Goal: Navigation & Orientation: Find specific page/section

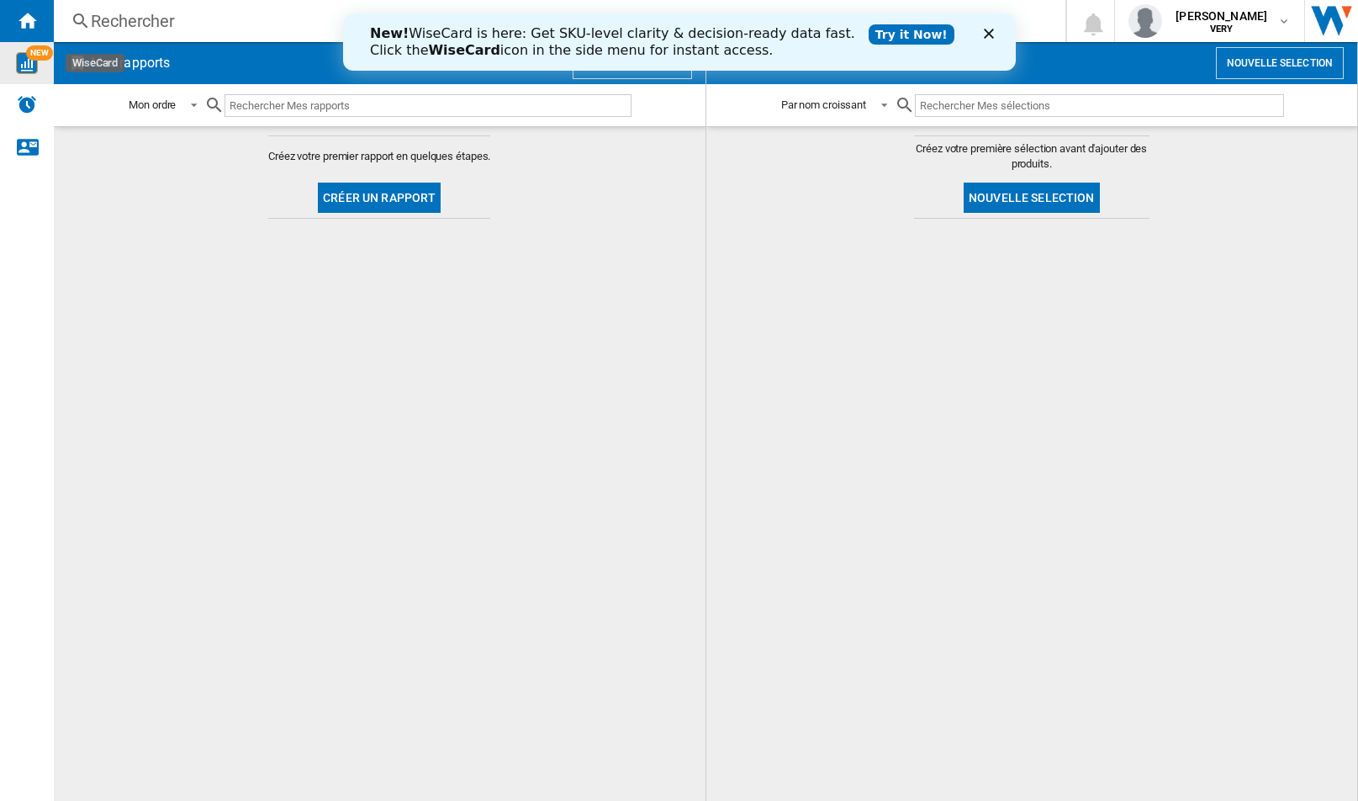
click at [31, 57] on span "NEW" at bounding box center [39, 52] width 27 height 15
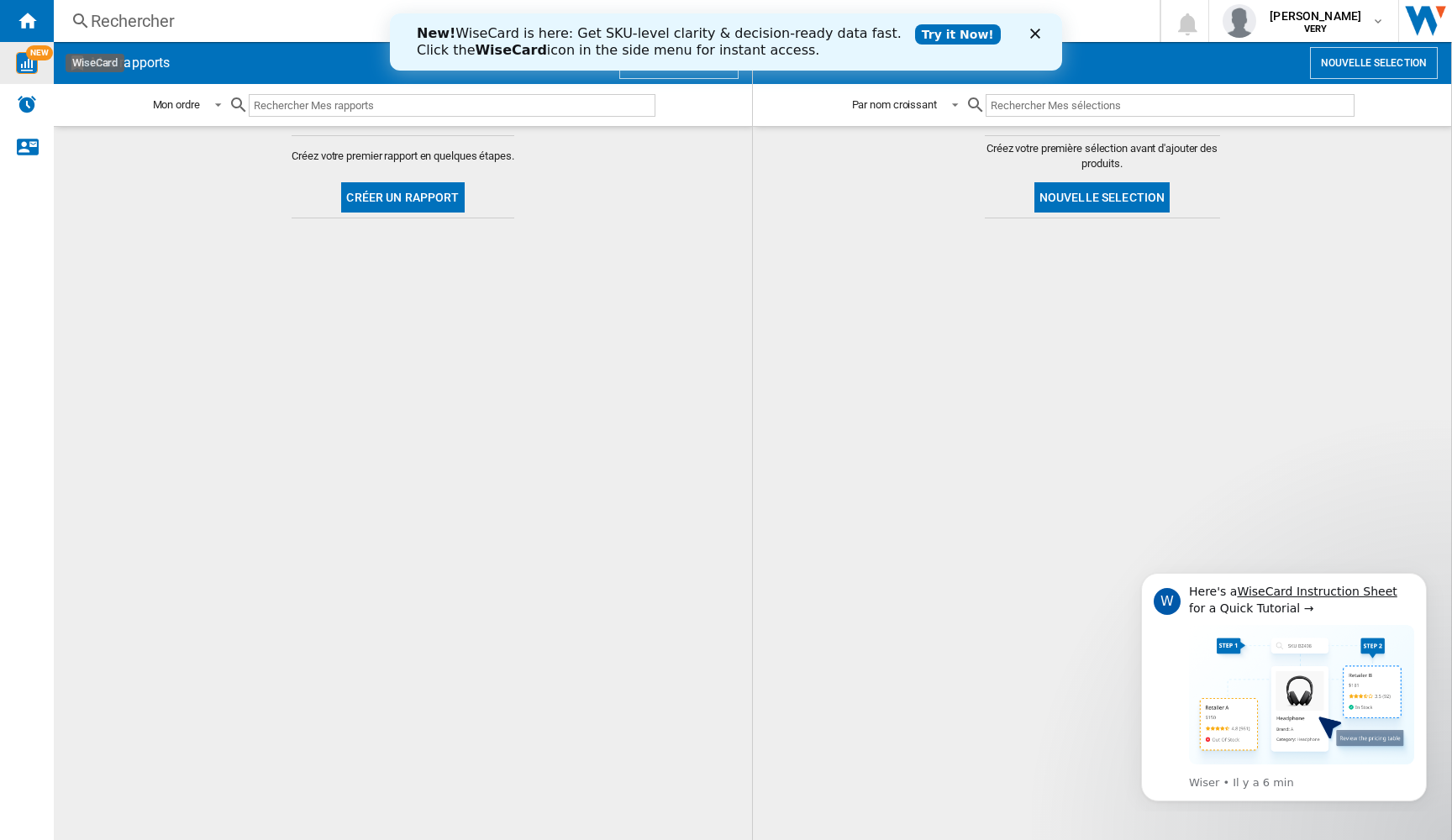
click at [1035, 31] on icon "Fermer" at bounding box center [1035, 34] width 10 height 10
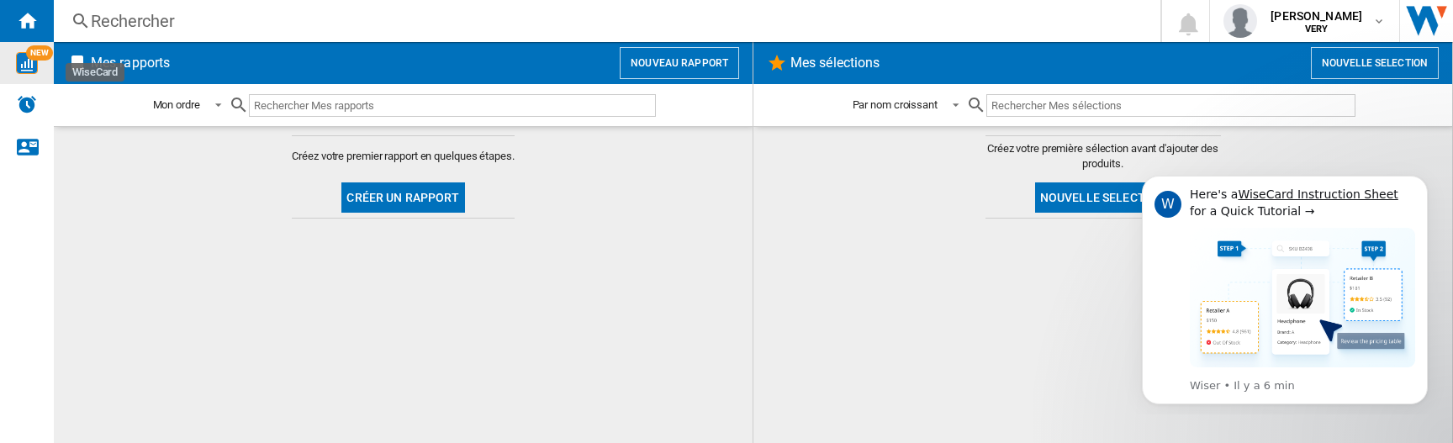
click at [29, 58] on div "NEW" at bounding box center [27, 63] width 54 height 22
click at [37, 58] on span "NEW" at bounding box center [39, 52] width 27 height 15
click at [34, 52] on span "NEW" at bounding box center [39, 52] width 27 height 15
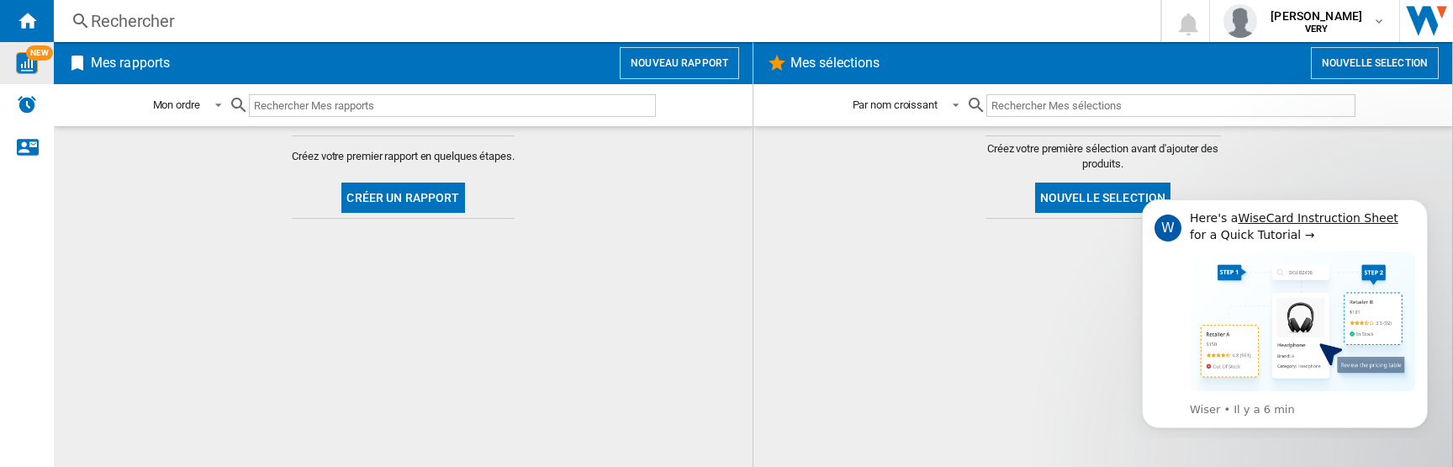
click at [29, 64] on img "WiseCard" at bounding box center [27, 63] width 22 height 22
click at [21, 57] on img "WiseCard" at bounding box center [27, 63] width 22 height 22
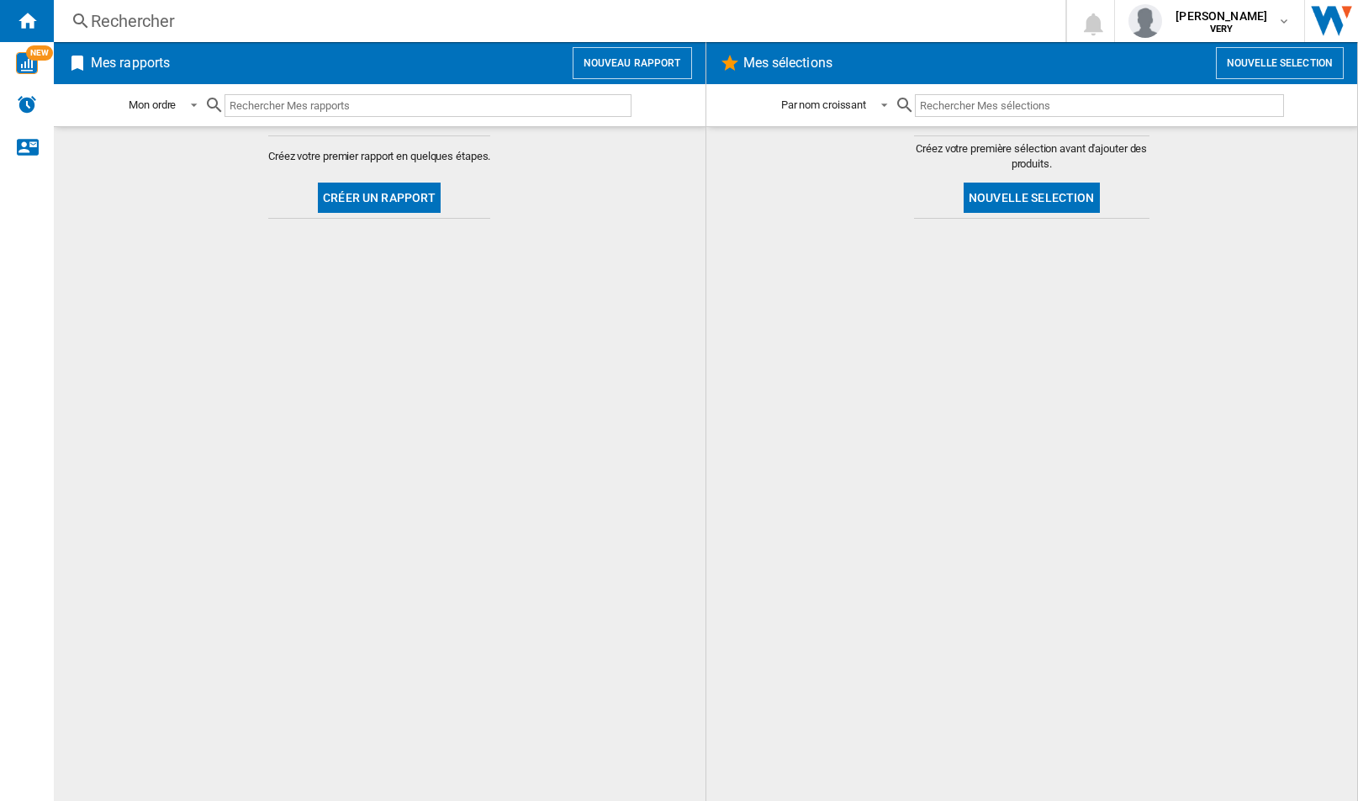
click at [277, 517] on md-content "Créez votre premier rapport en quelques étapes. Créer un rapport" at bounding box center [380, 463] width 652 height 674
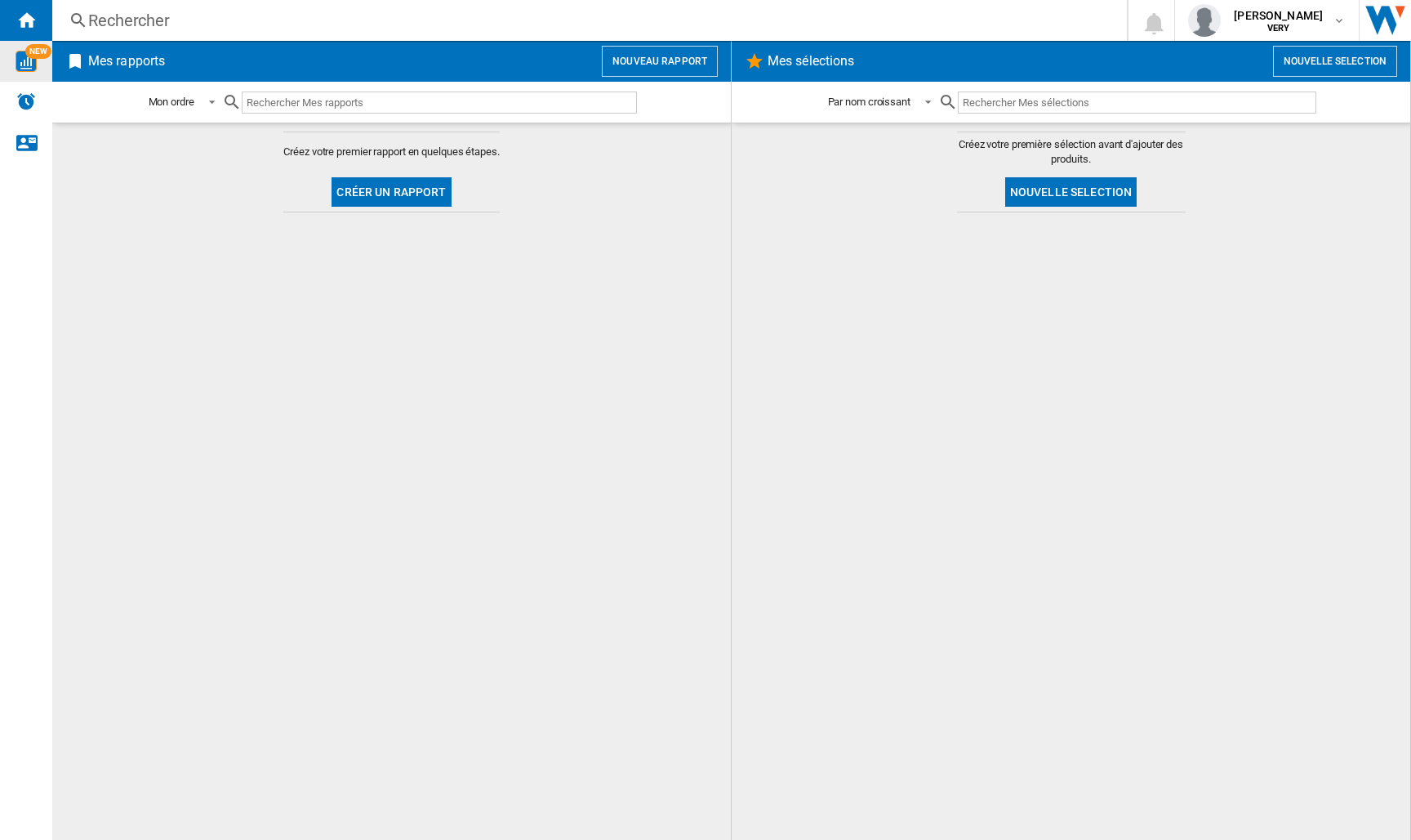
click at [30, 54] on span "NEW" at bounding box center [38, 50] width 26 height 15
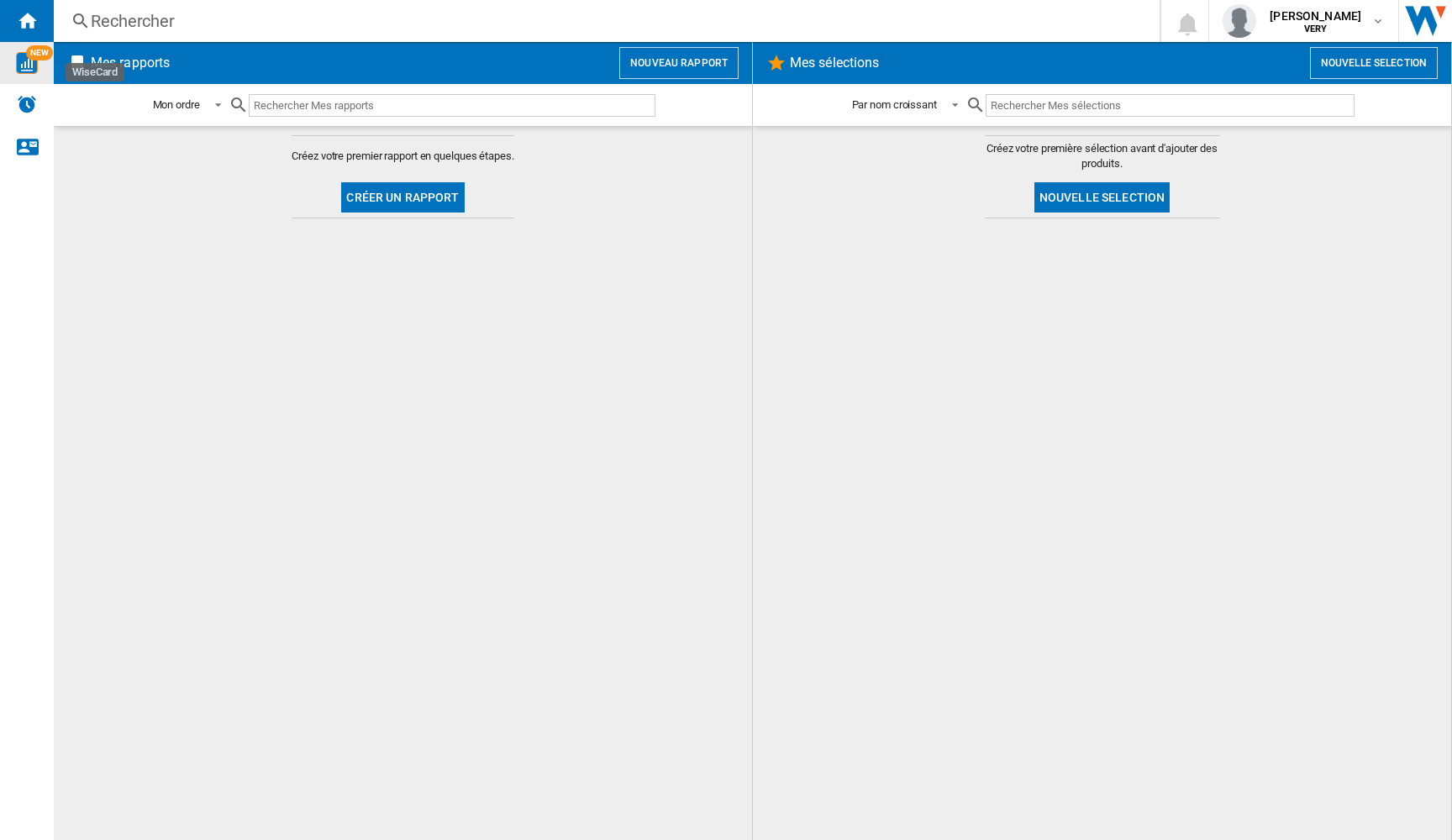
click at [355, 410] on md-content "Créez votre premier rapport en quelques étapes. Créer un rapport" at bounding box center [403, 482] width 699 height 714
click at [801, 245] on div at bounding box center [1101, 528] width 665 height 604
